Goal: Information Seeking & Learning: Learn about a topic

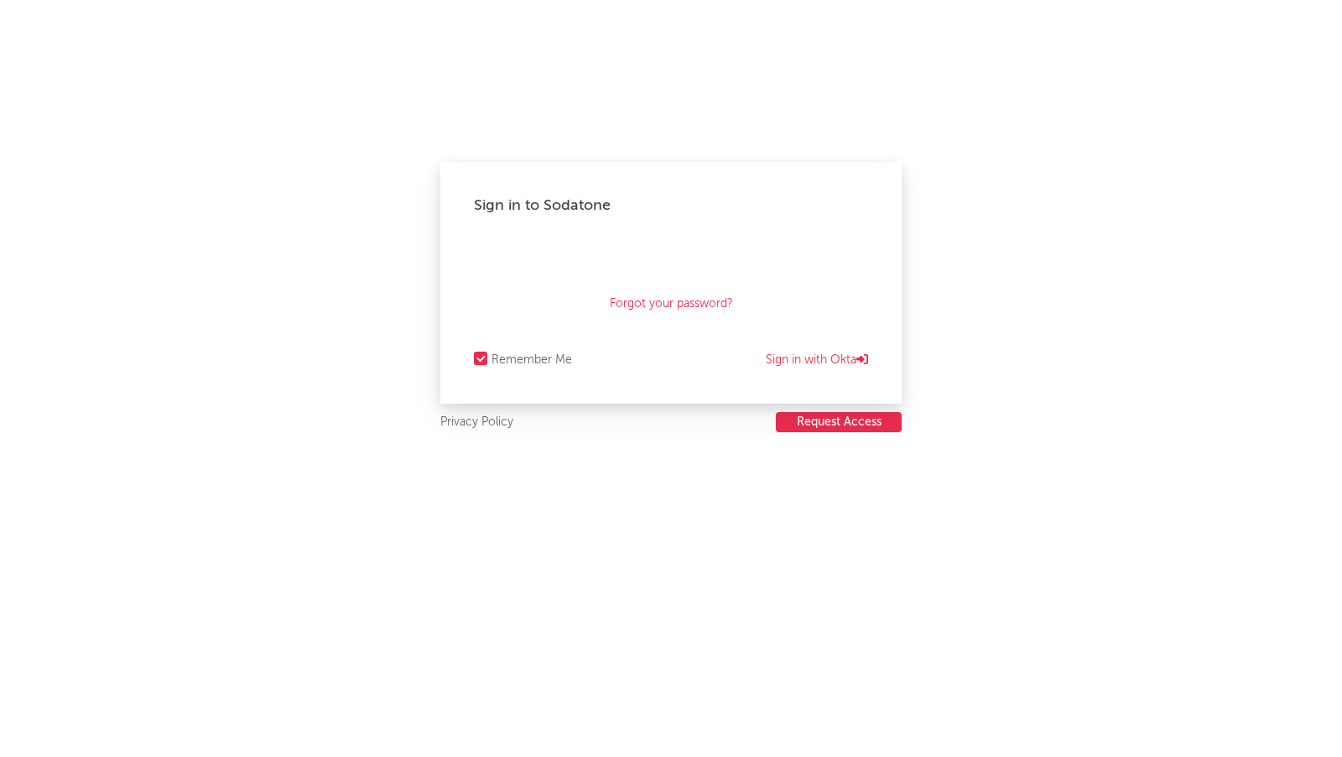
click at [805, 423] on button "Request Access" at bounding box center [839, 422] width 126 height 20
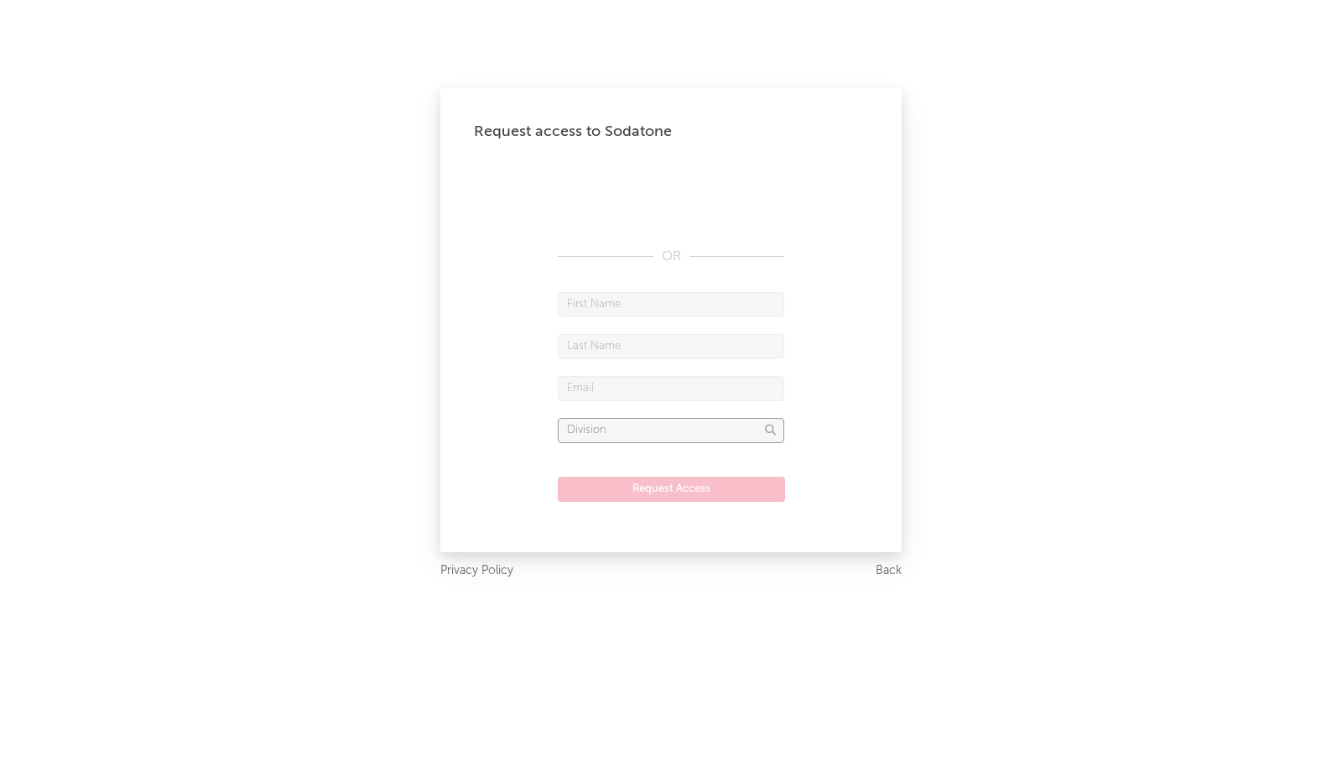
click at [735, 440] on input "text" at bounding box center [671, 430] width 227 height 25
type input "b"
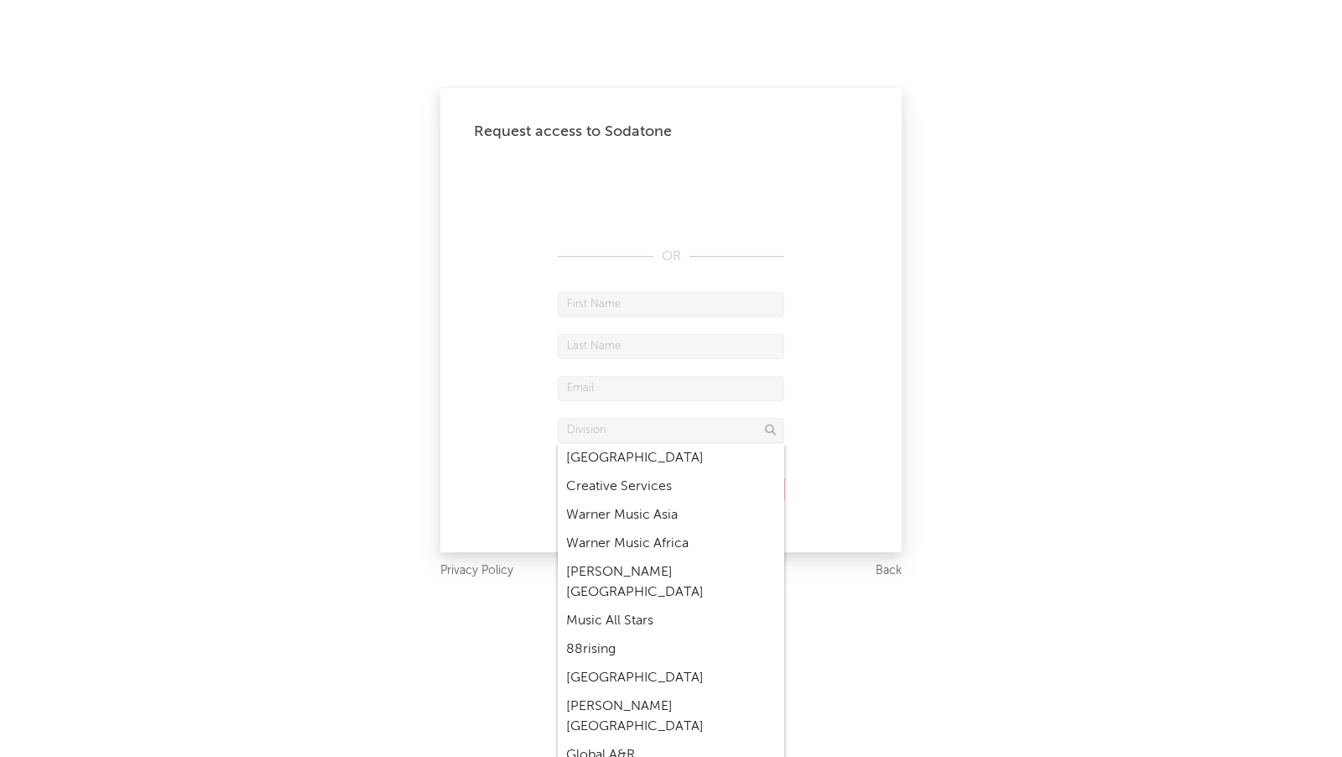
click at [970, 296] on div "Request access to Sodatone OR Request Access Privacy Policy Back" at bounding box center [671, 378] width 1342 height 757
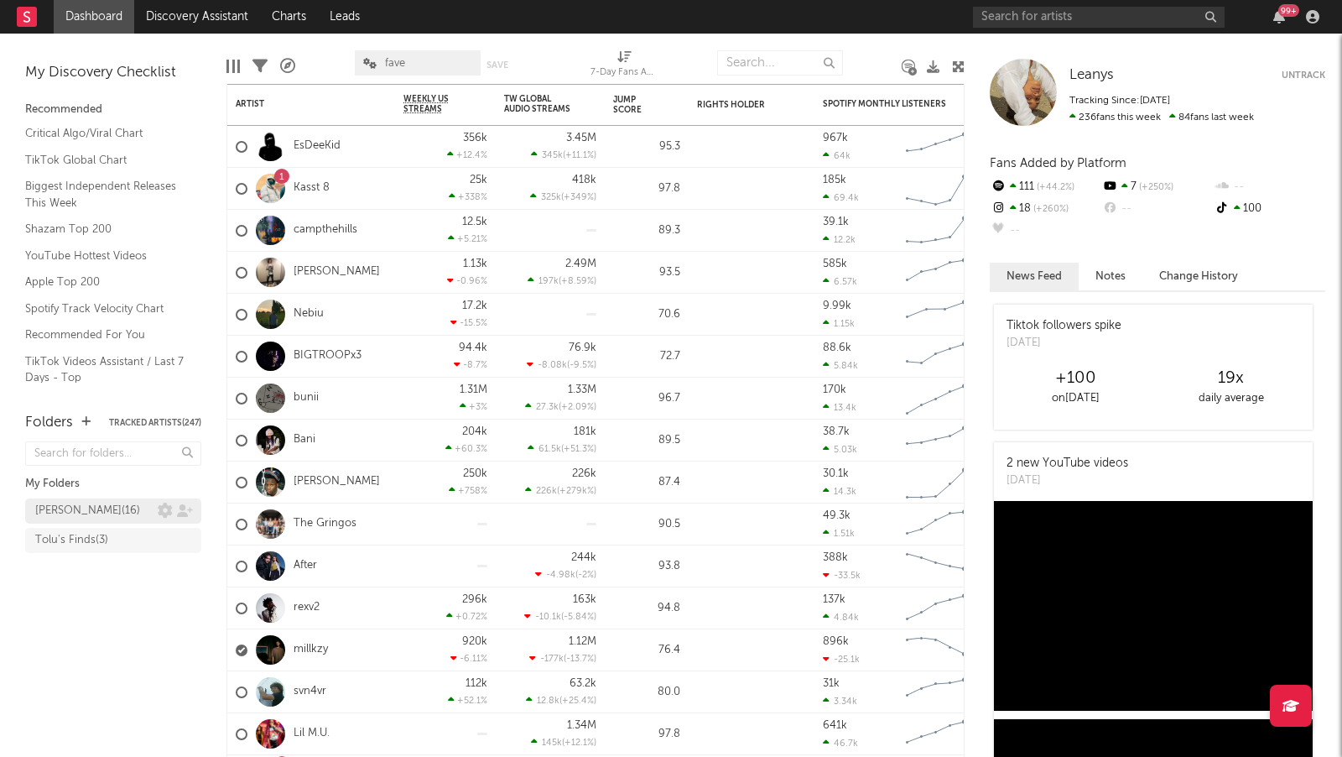
click at [153, 511] on div "[PERSON_NAME] ( 16 )" at bounding box center [96, 511] width 122 height 20
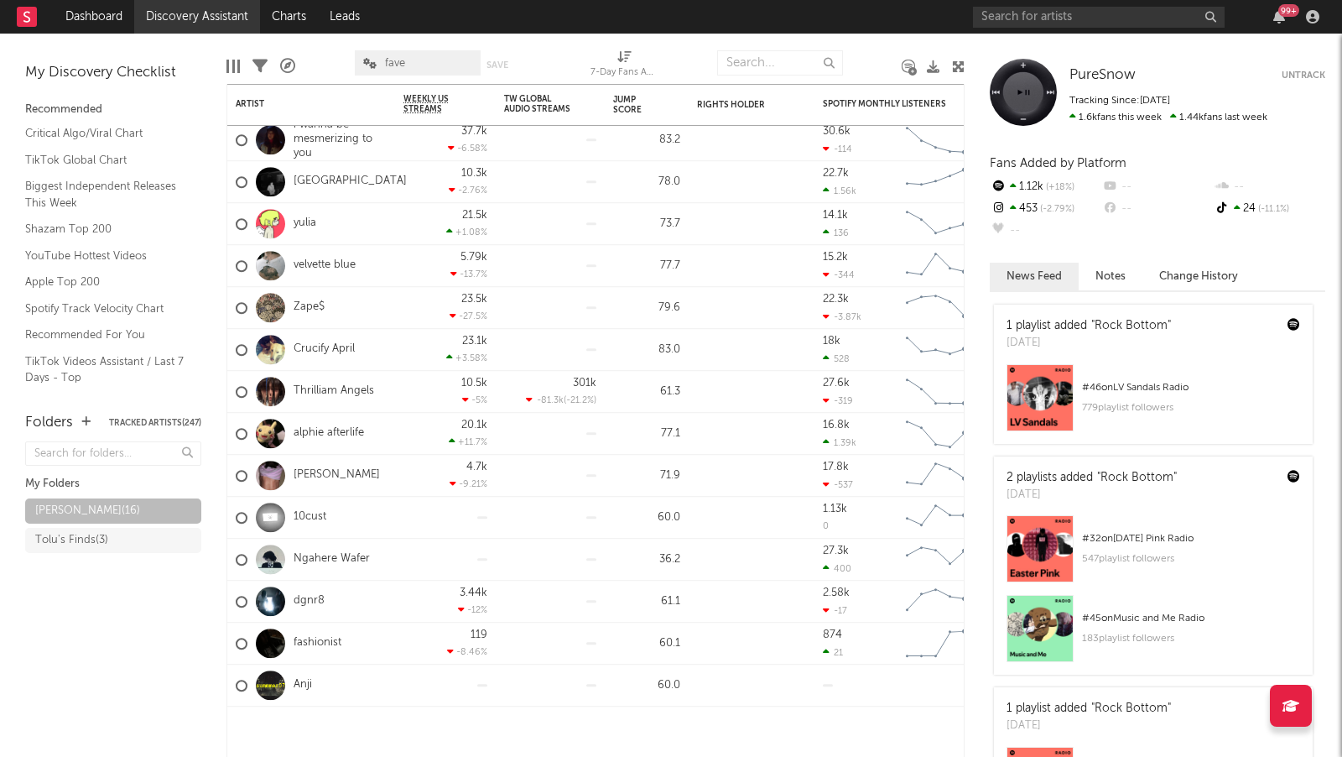
click at [166, 8] on link "Discovery Assistant" at bounding box center [197, 17] width 126 height 34
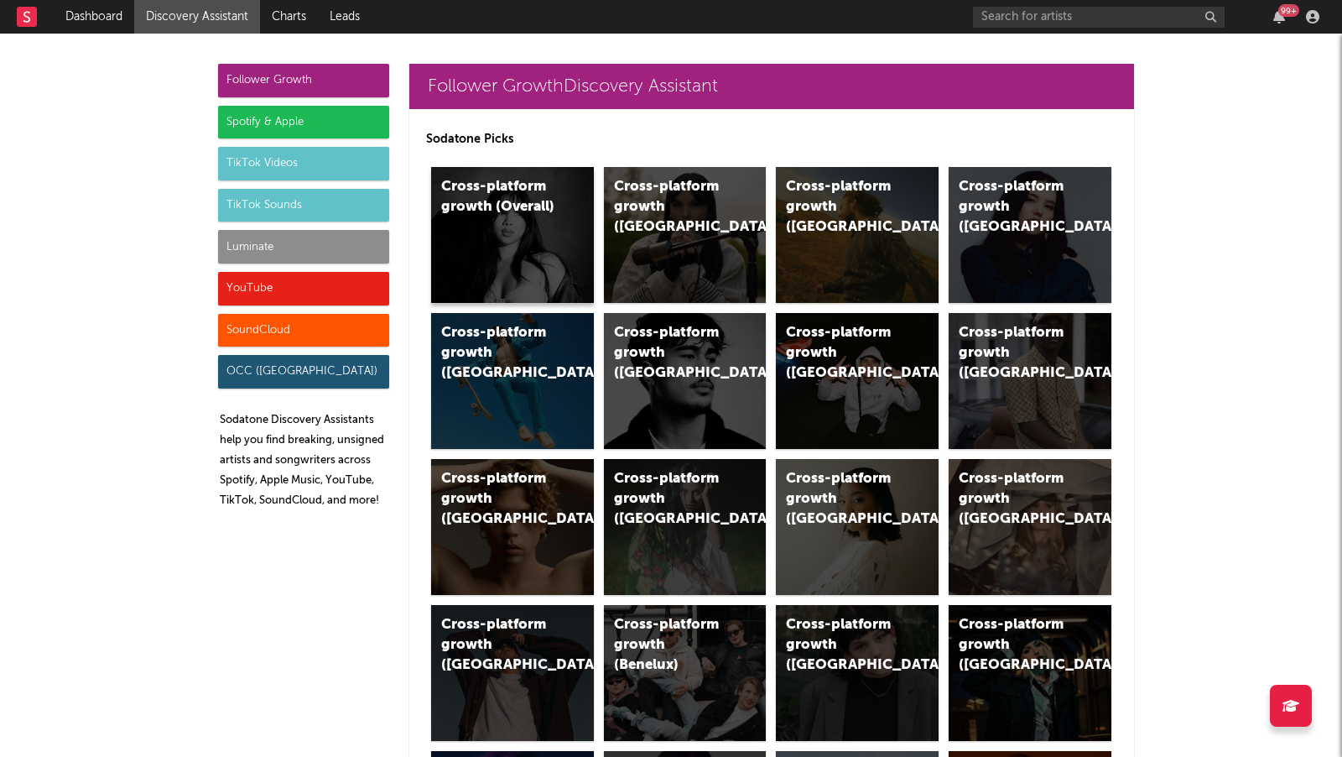
click at [494, 231] on div "Cross-platform growth (Overall)" at bounding box center [512, 235] width 163 height 136
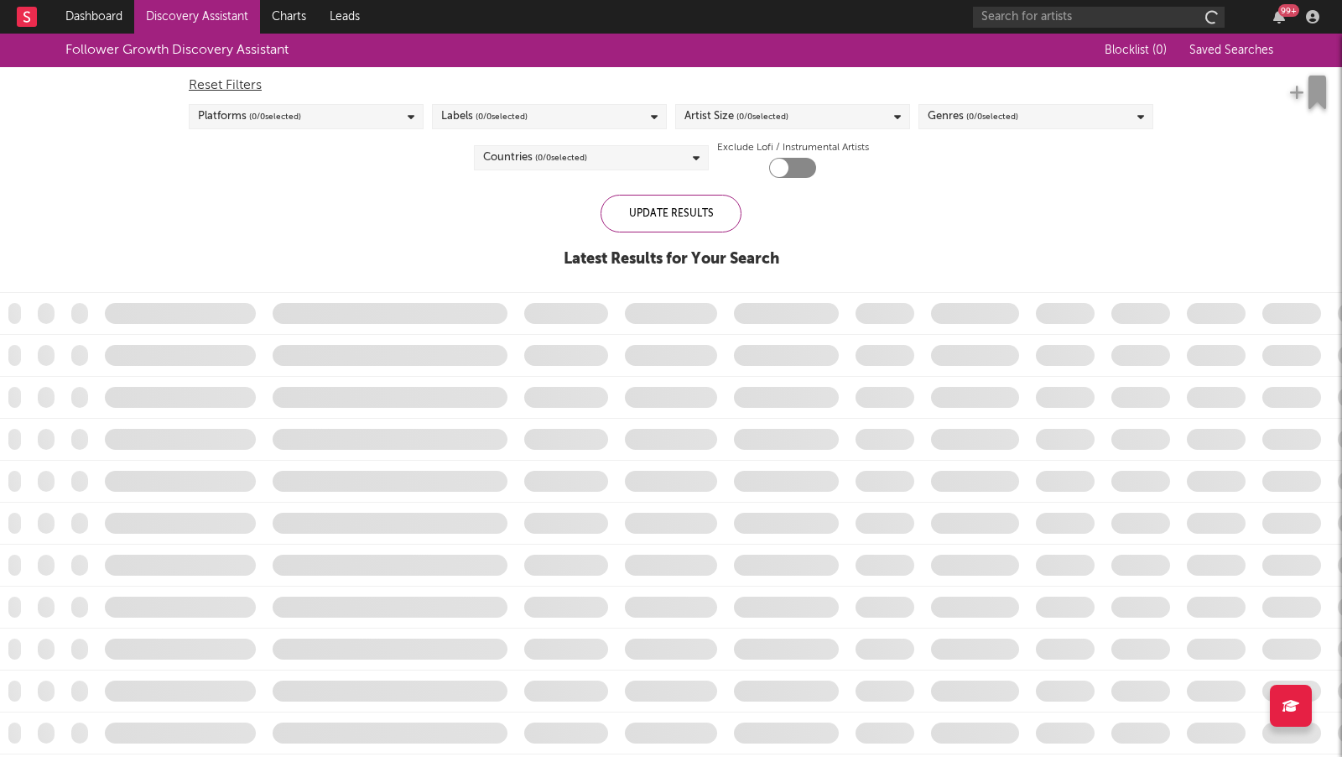
checkbox input "true"
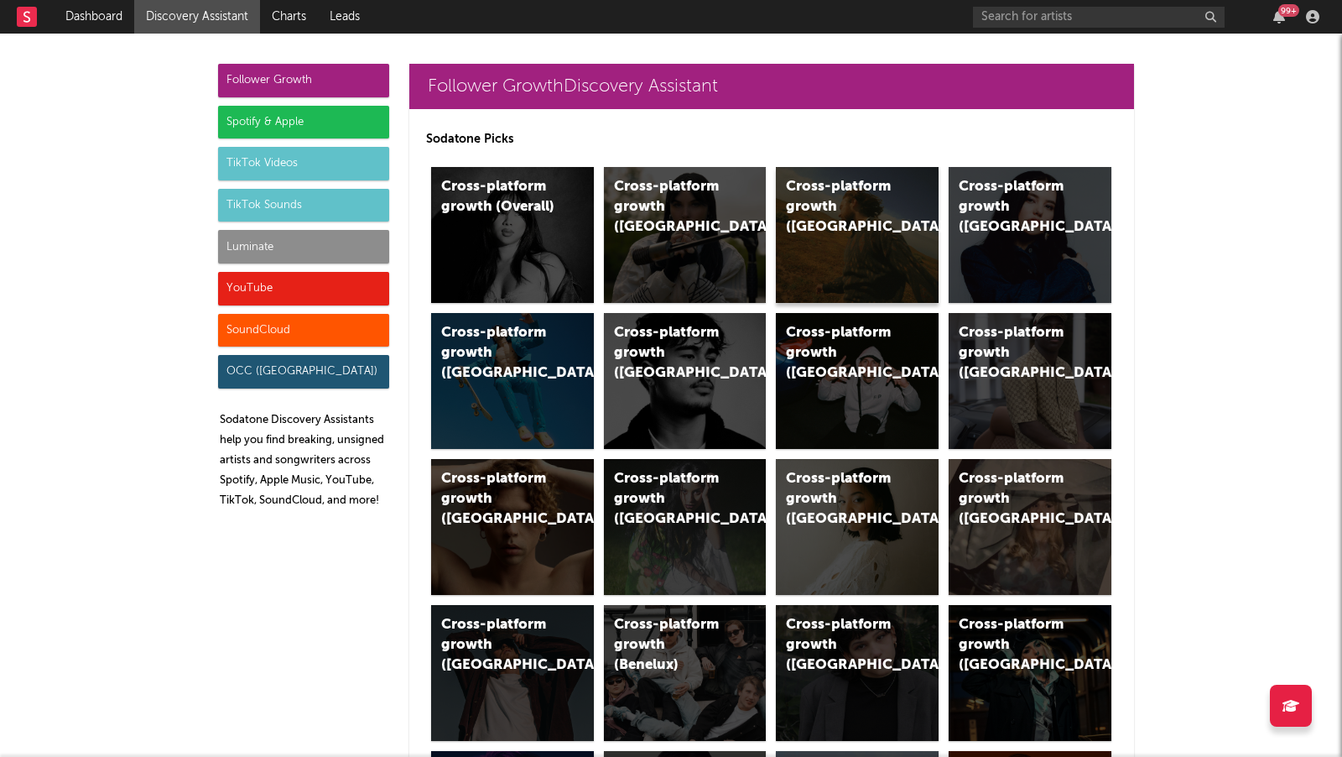
click at [868, 246] on div "Cross-platform growth (US)" at bounding box center [857, 235] width 163 height 136
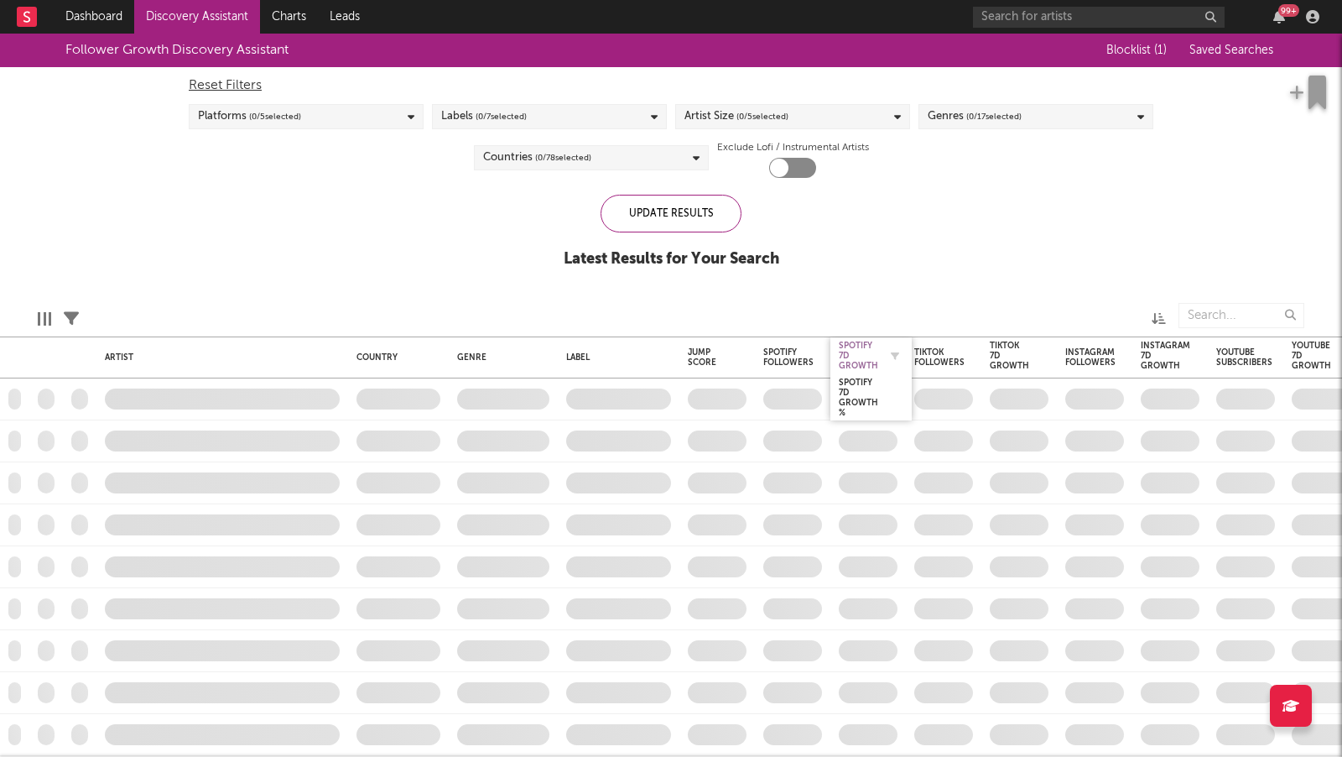
checkbox input "true"
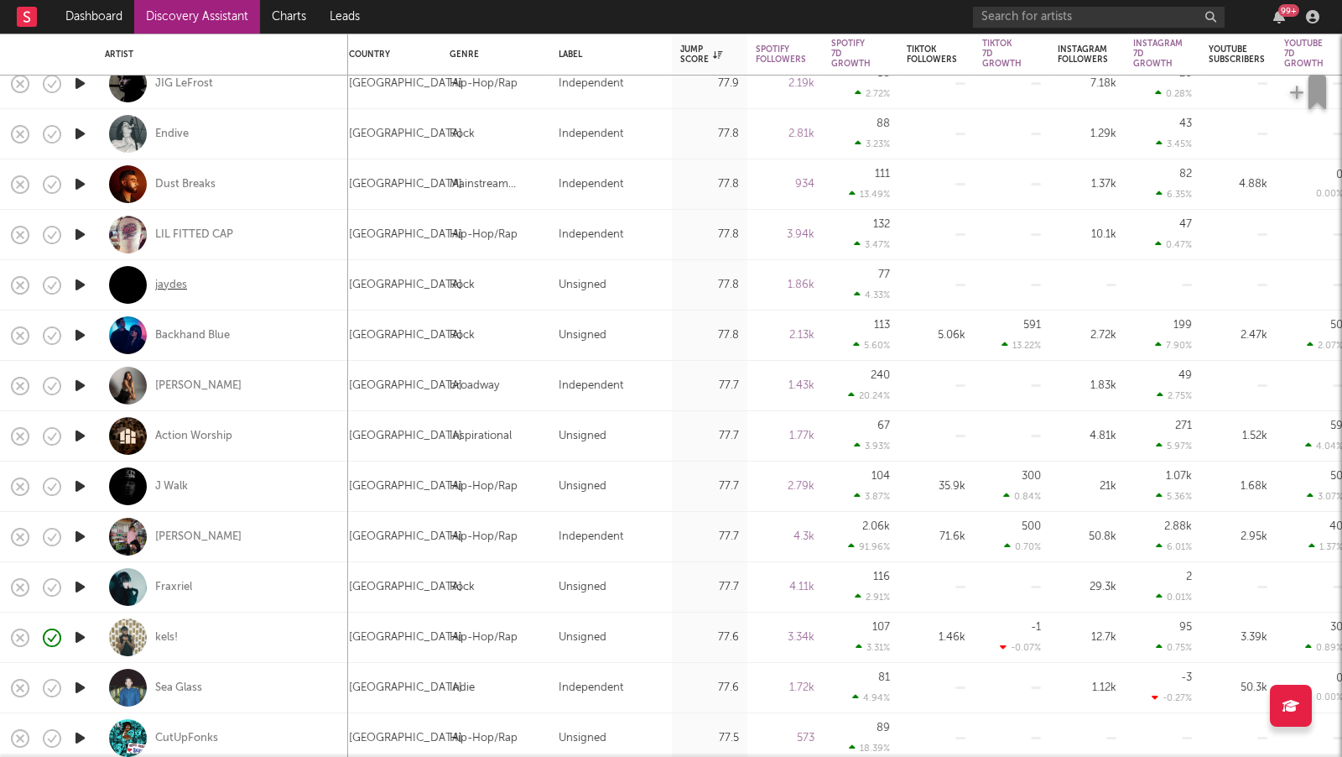
click at [167, 280] on div "jaydes" at bounding box center [171, 285] width 32 height 15
